Goal: Find specific page/section: Find specific page/section

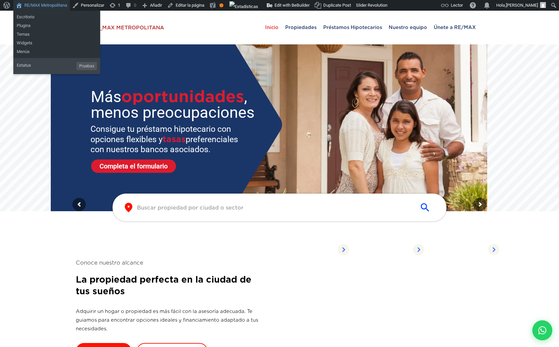
click at [43, 4] on link "RE/MAX Metropolitana" at bounding box center [41, 5] width 56 height 11
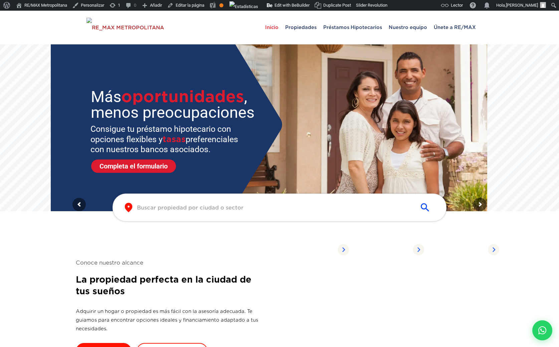
click at [162, 204] on div "​ ​" at bounding box center [279, 207] width 313 height 11
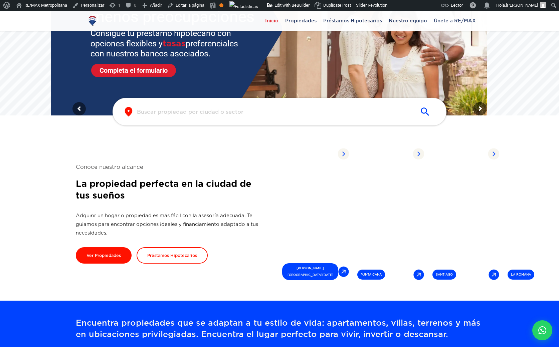
scroll to position [94, 0]
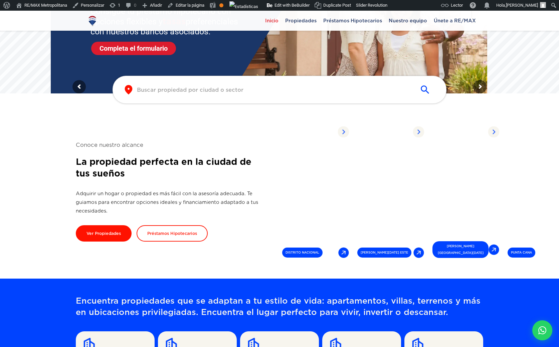
scroll to position [115, 0]
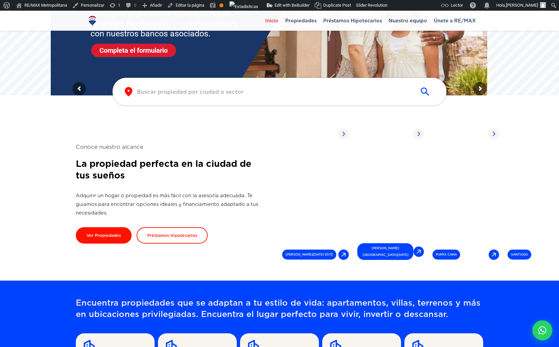
click at [194, 99] on div "​ ​" at bounding box center [279, 92] width 334 height 28
click at [200, 93] on input "text" at bounding box center [274, 92] width 274 height 8
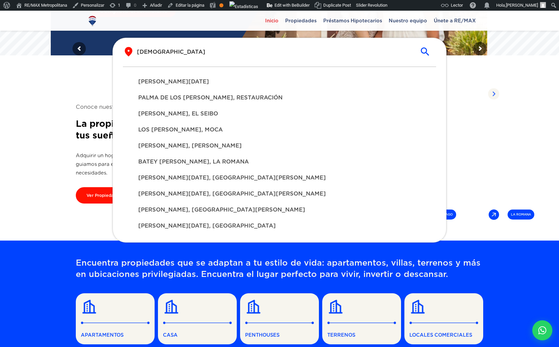
scroll to position [155, 0]
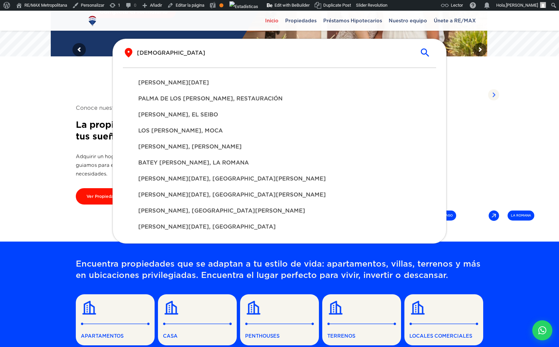
type input "santo"
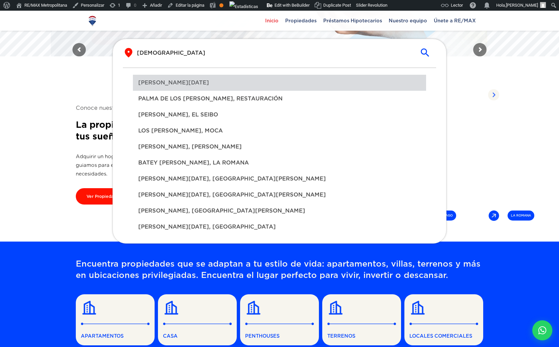
click at [169, 84] on span "SANTO DOMINGO DE GUZMÁN" at bounding box center [279, 83] width 282 height 8
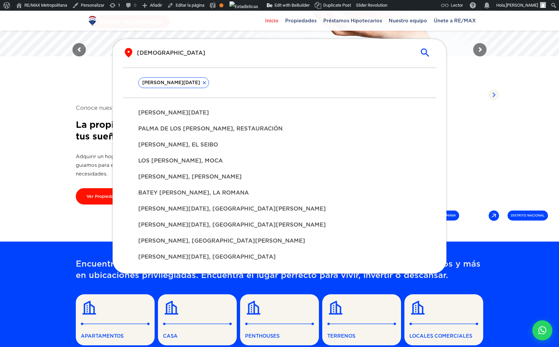
click at [167, 134] on div "PALMA DE LOS SANTOS, RESTAURACIÓN" at bounding box center [279, 129] width 293 height 16
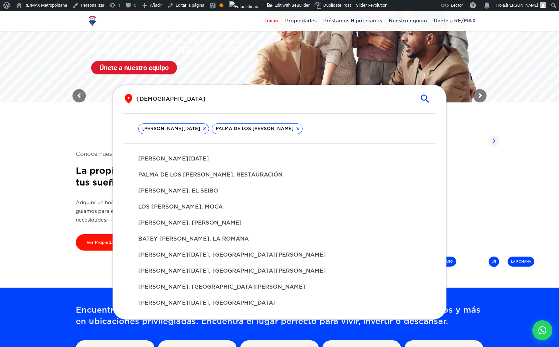
scroll to position [108, 0]
